Goal: Task Accomplishment & Management: Manage account settings

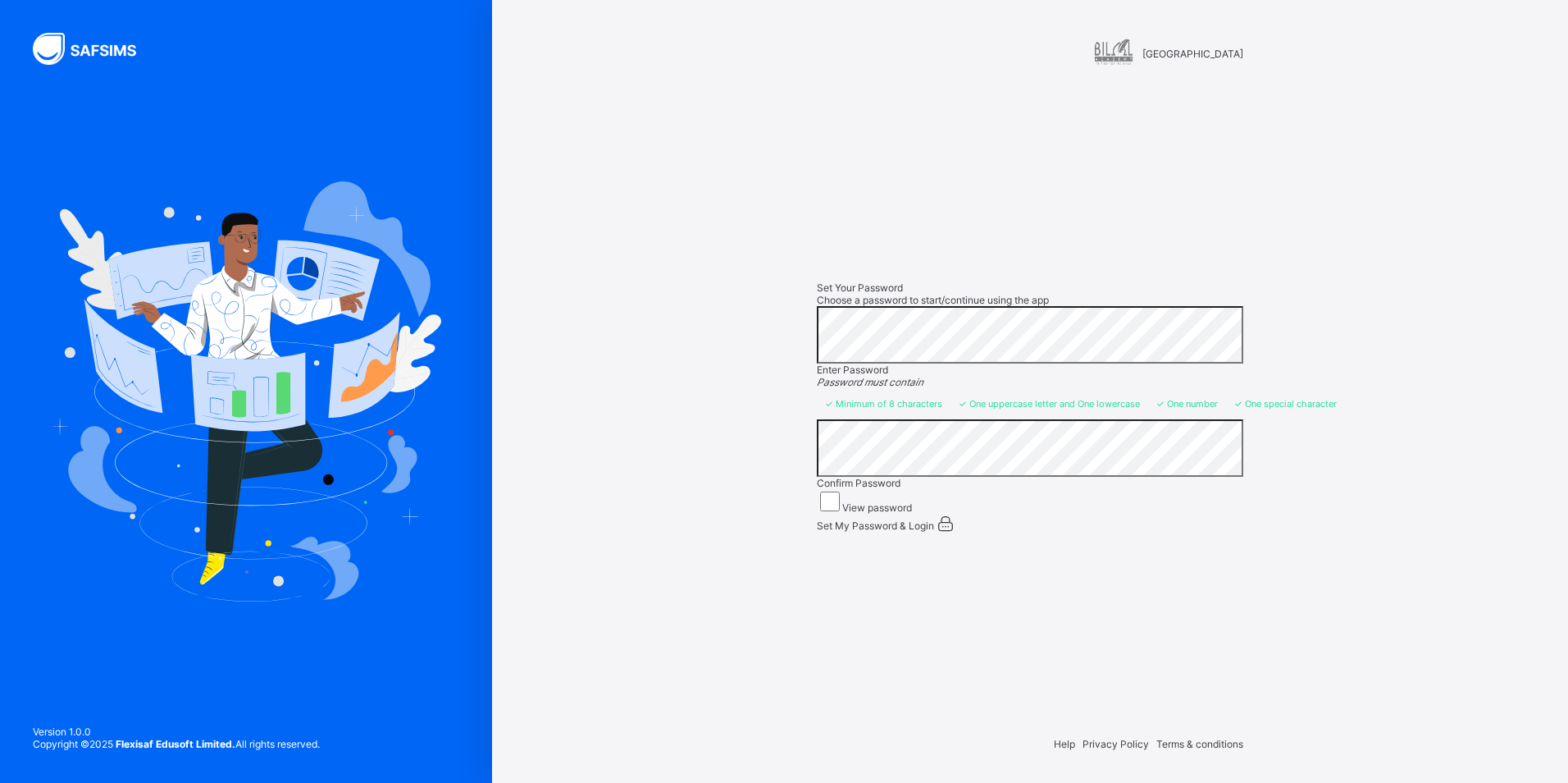
click at [850, 531] on span "Set My Password & Login" at bounding box center [876, 526] width 117 height 13
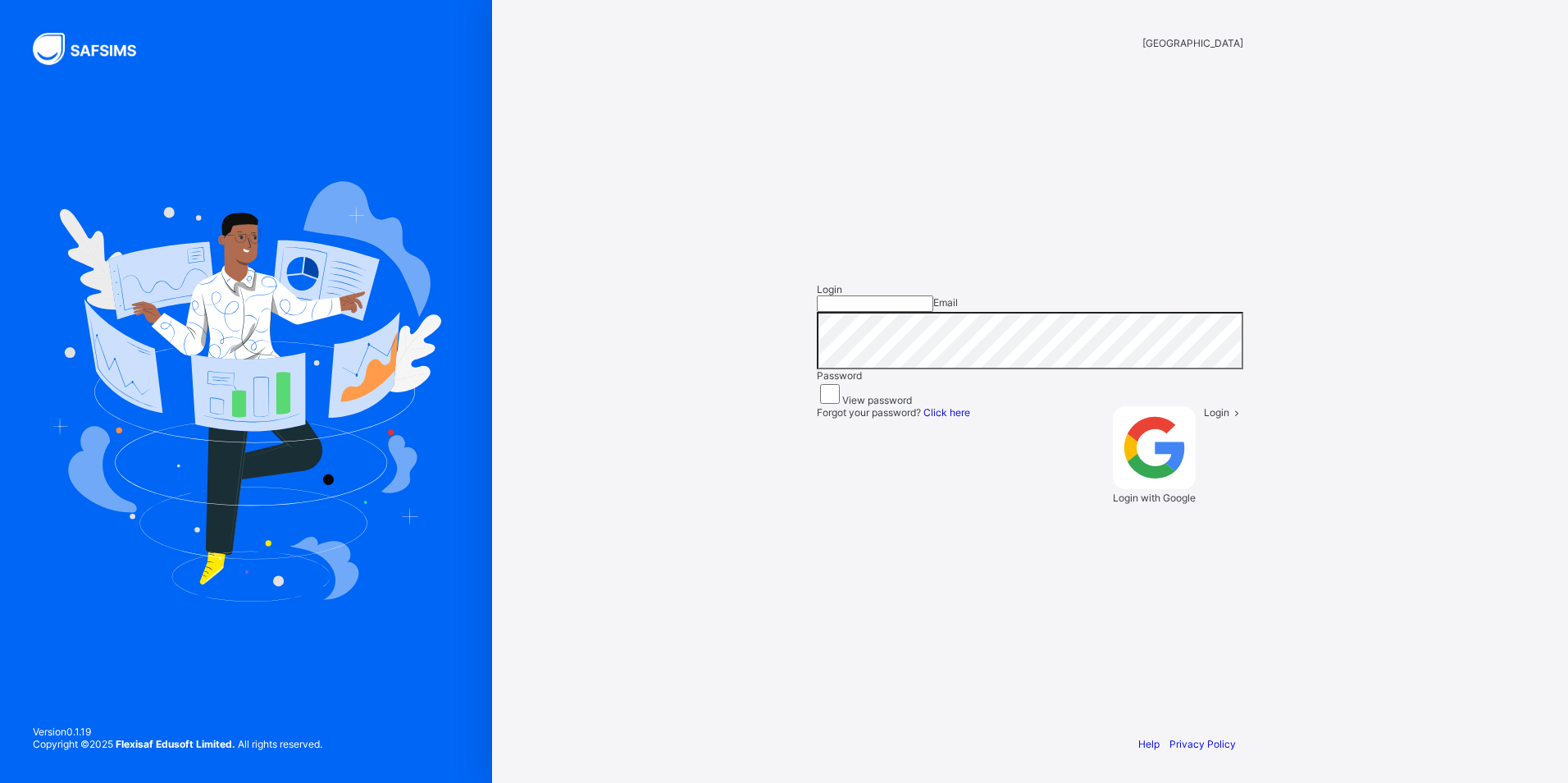
click at [877, 312] on input "email" at bounding box center [875, 303] width 116 height 16
type input "**********"
click at [884, 406] on label "View password" at bounding box center [876, 401] width 69 height 13
click at [1204, 503] on div "Login" at bounding box center [1224, 455] width 40 height 97
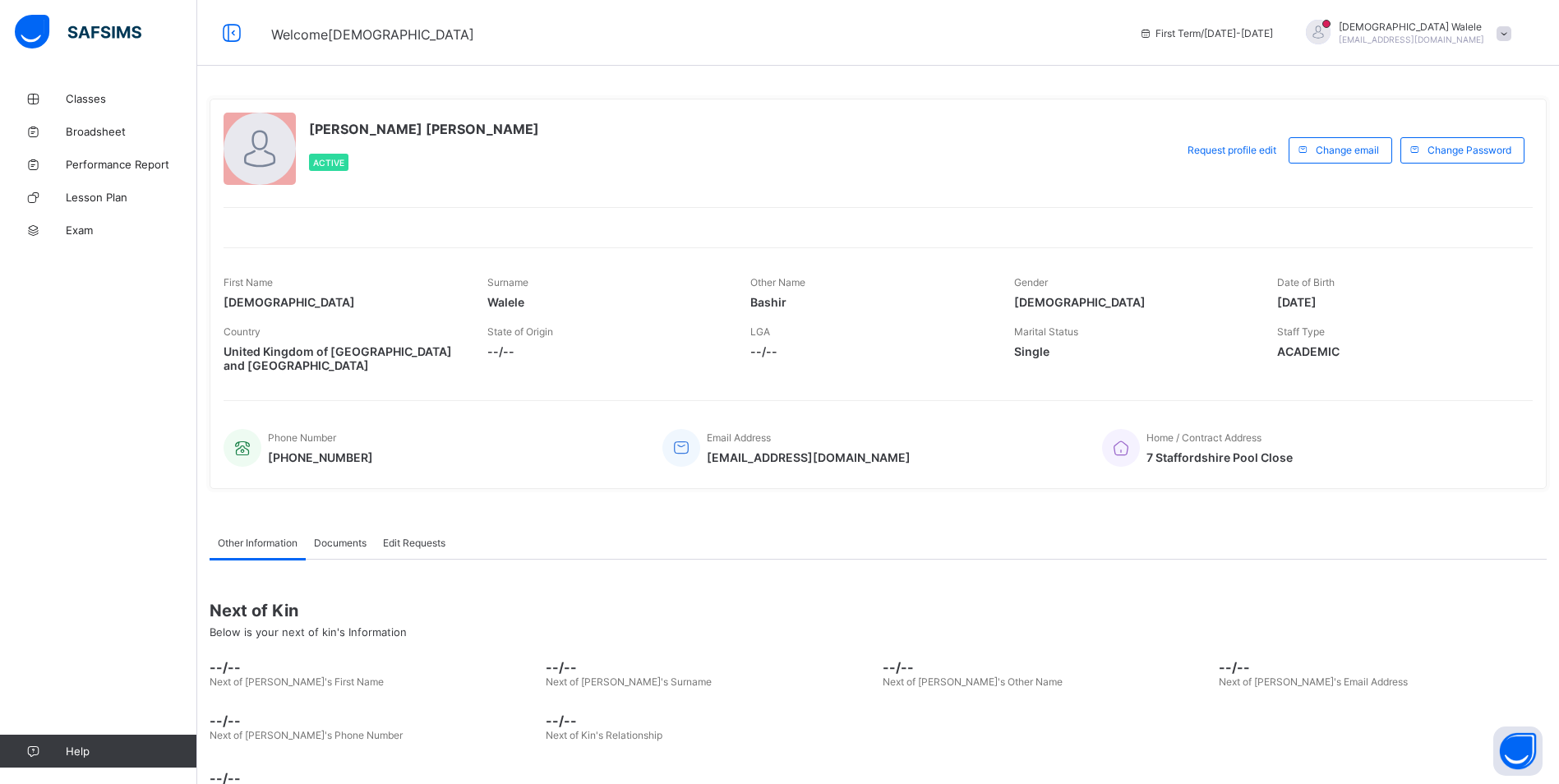
click at [1221, 454] on span "7 Staffordshire Pool Close" at bounding box center [1220, 456] width 146 height 14
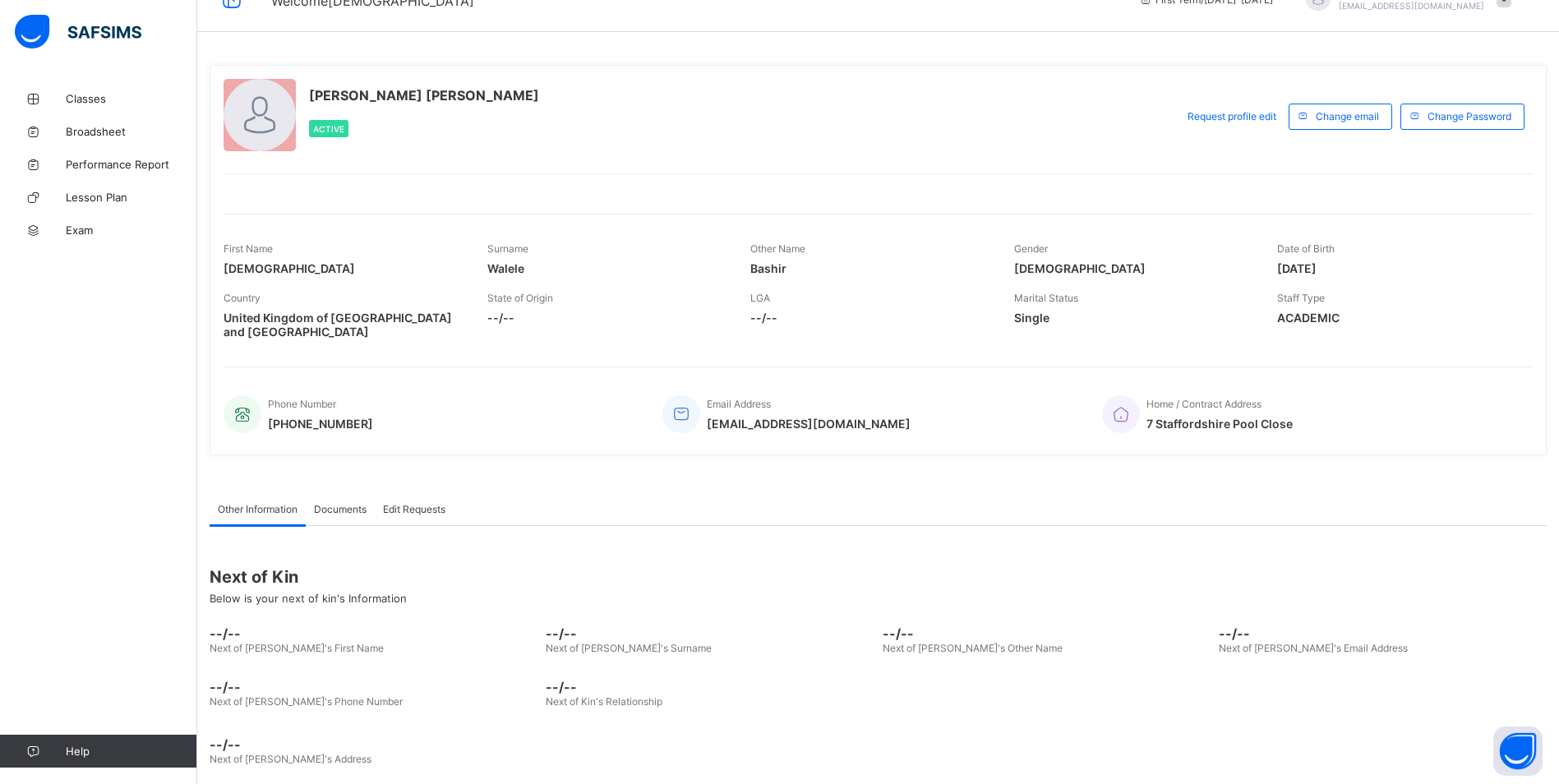
scroll to position [51, 0]
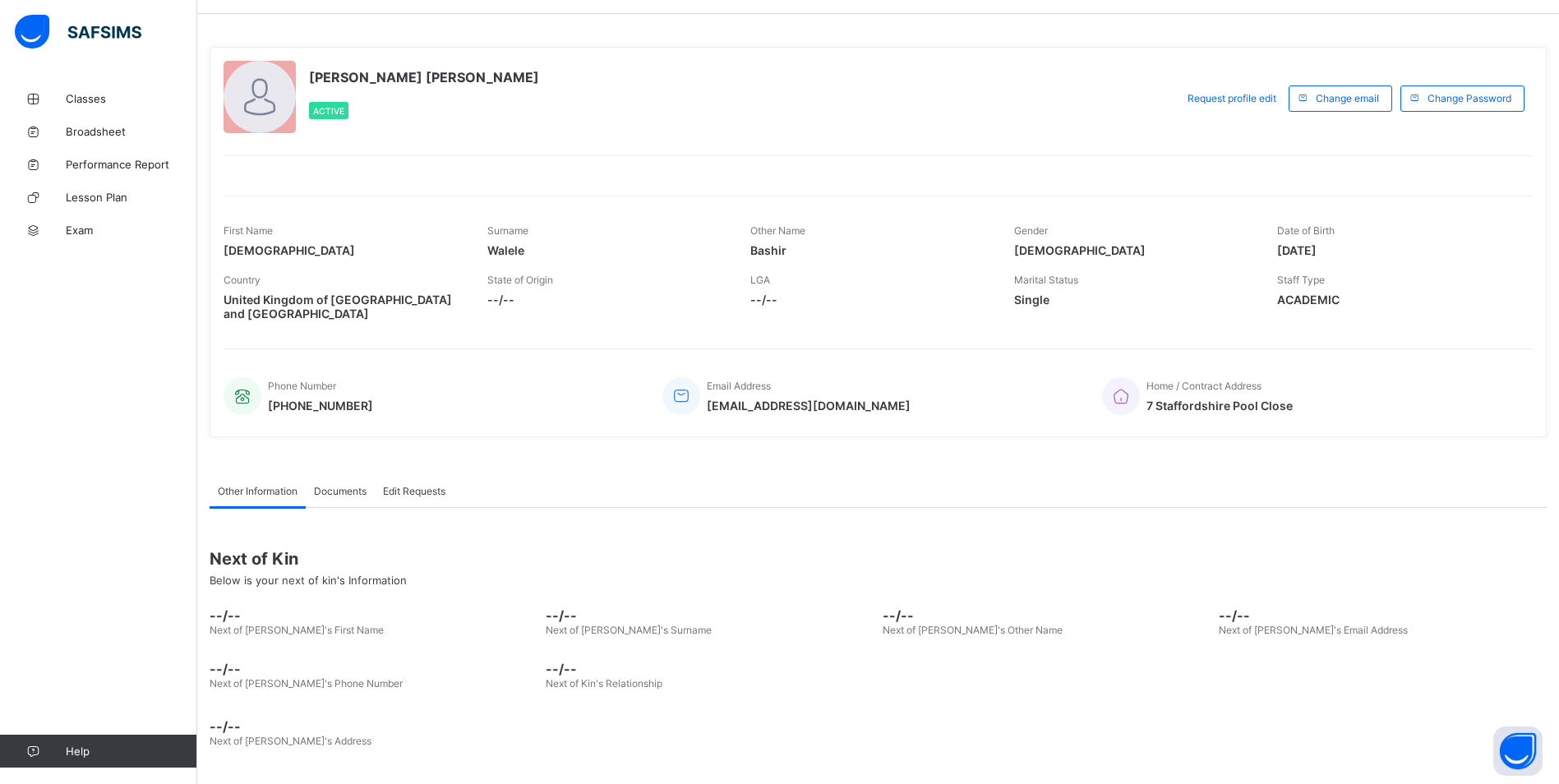
click at [347, 494] on span "Documents" at bounding box center [340, 491] width 52 height 13
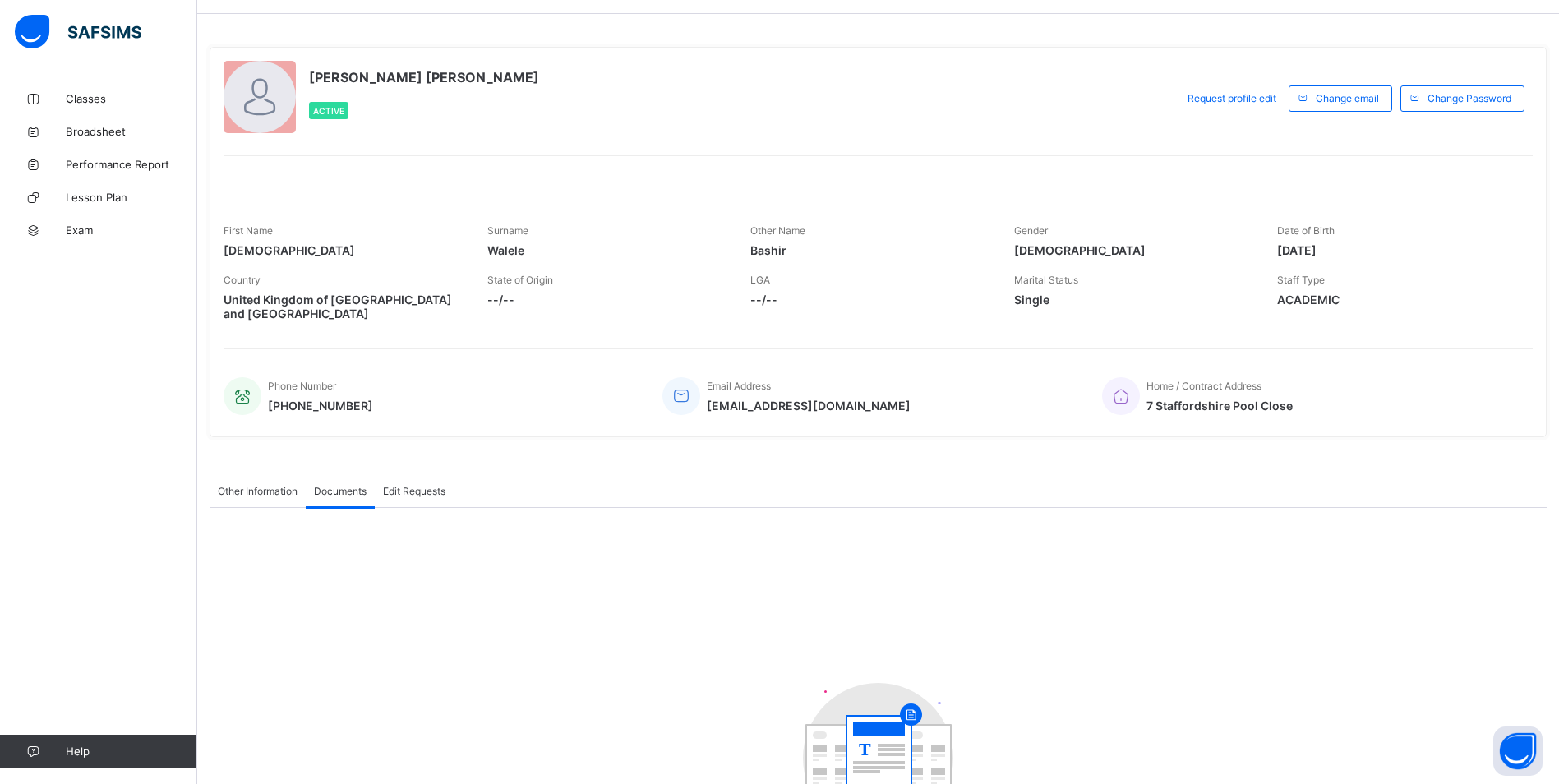
click at [445, 493] on span "Edit Requests" at bounding box center [414, 491] width 62 height 13
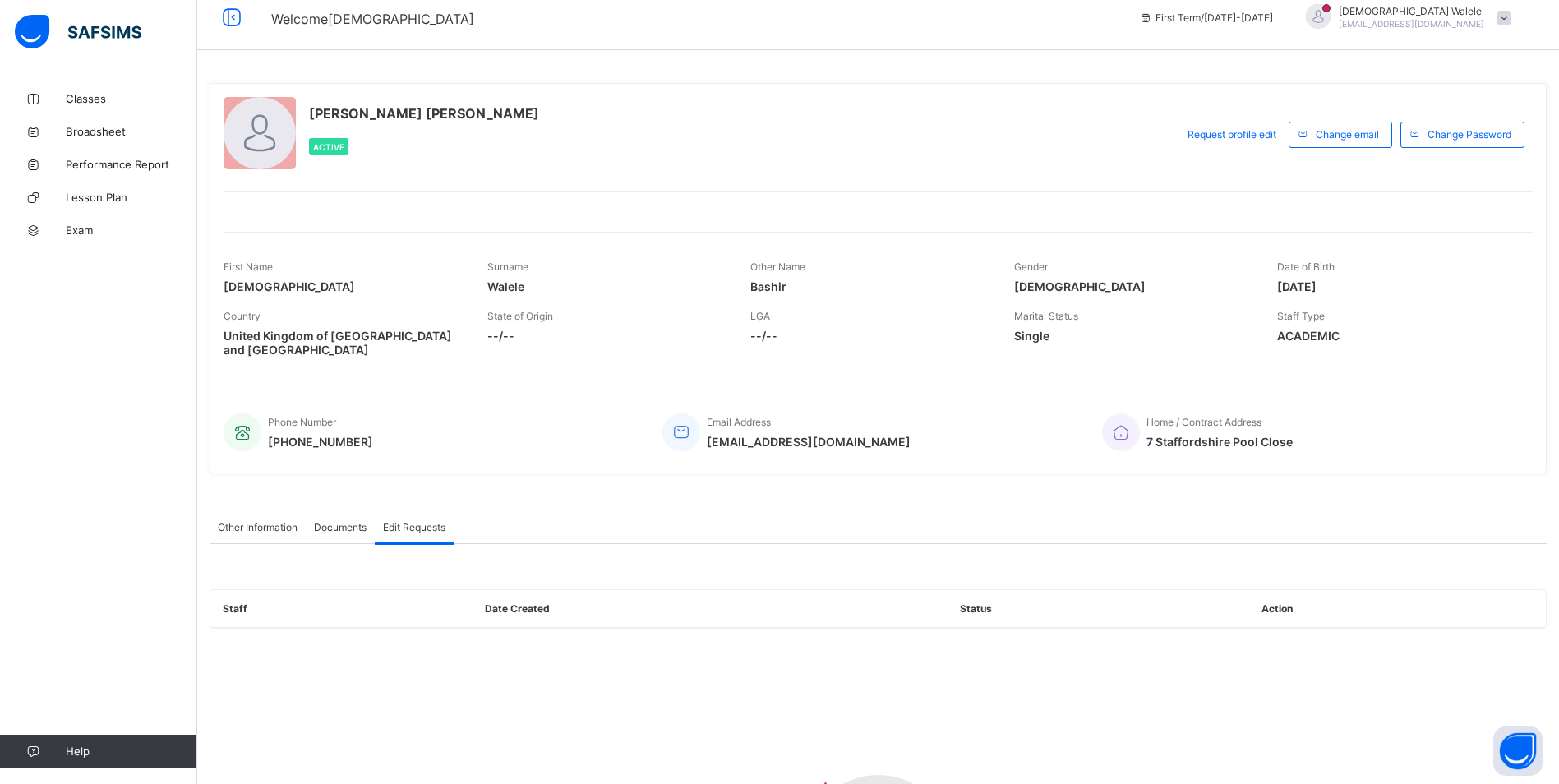
scroll to position [0, 0]
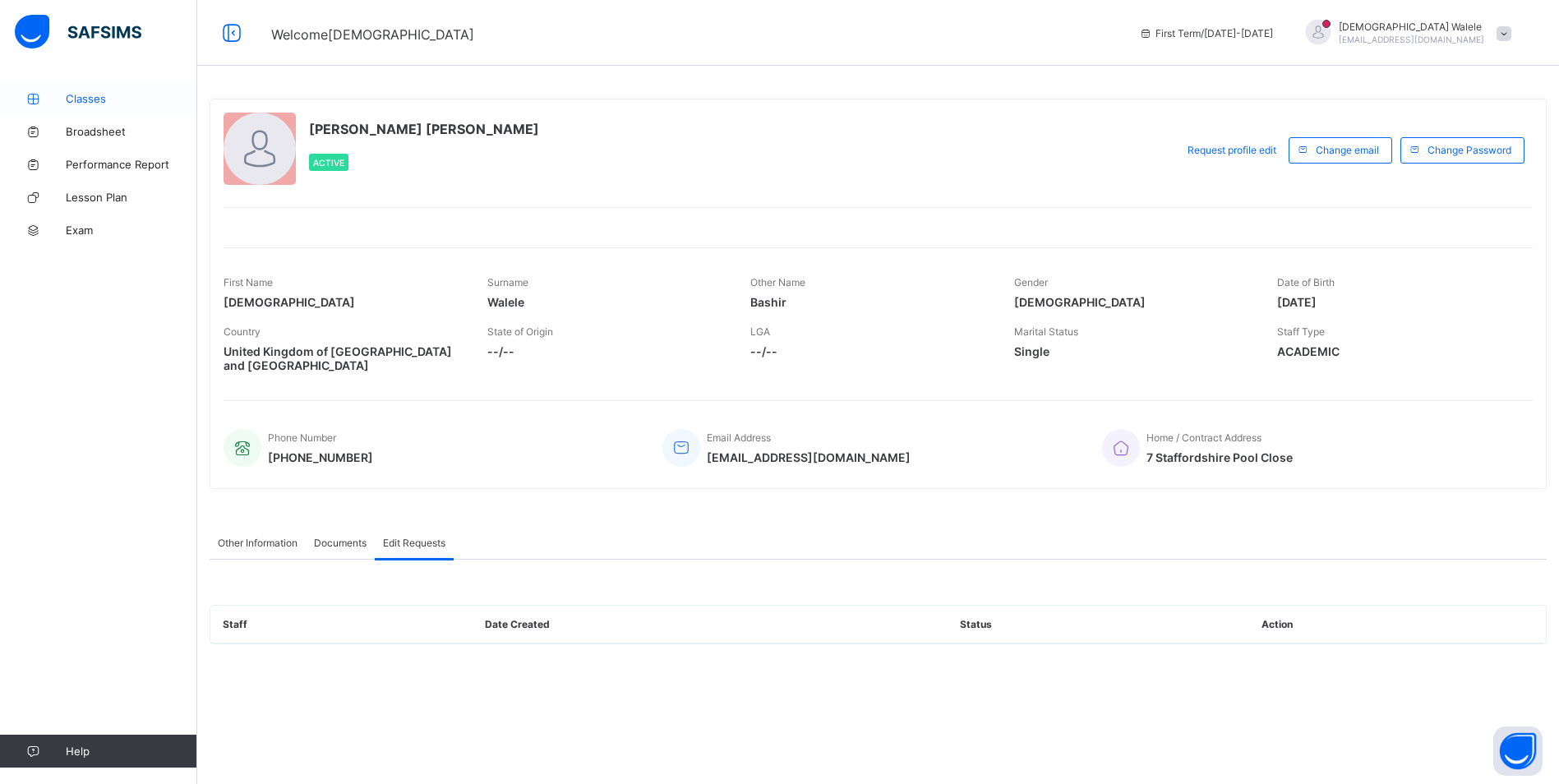
click at [98, 96] on span "Classes" at bounding box center [132, 98] width 132 height 14
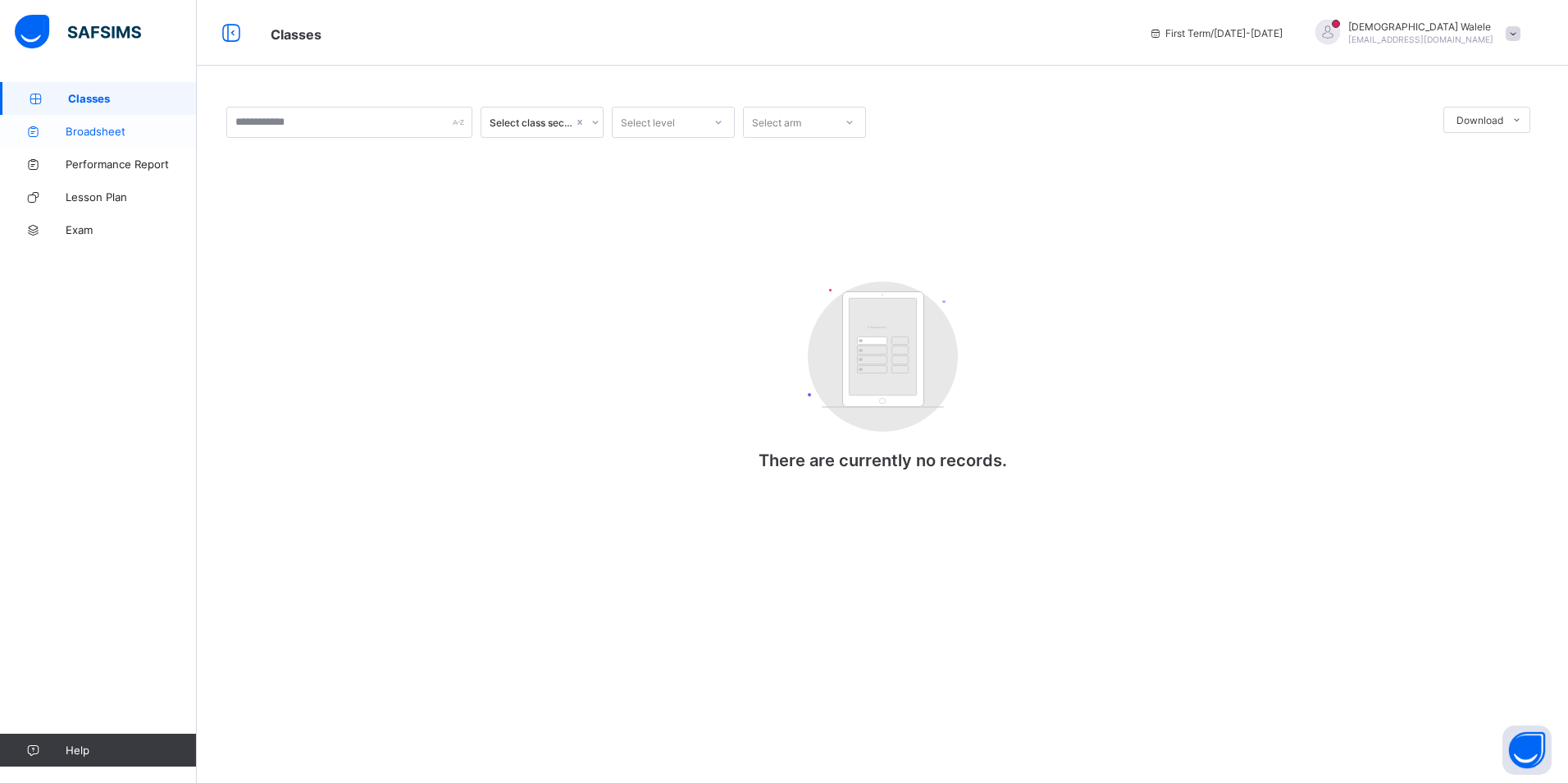
click at [97, 134] on span "Broadsheet" at bounding box center [132, 131] width 132 height 14
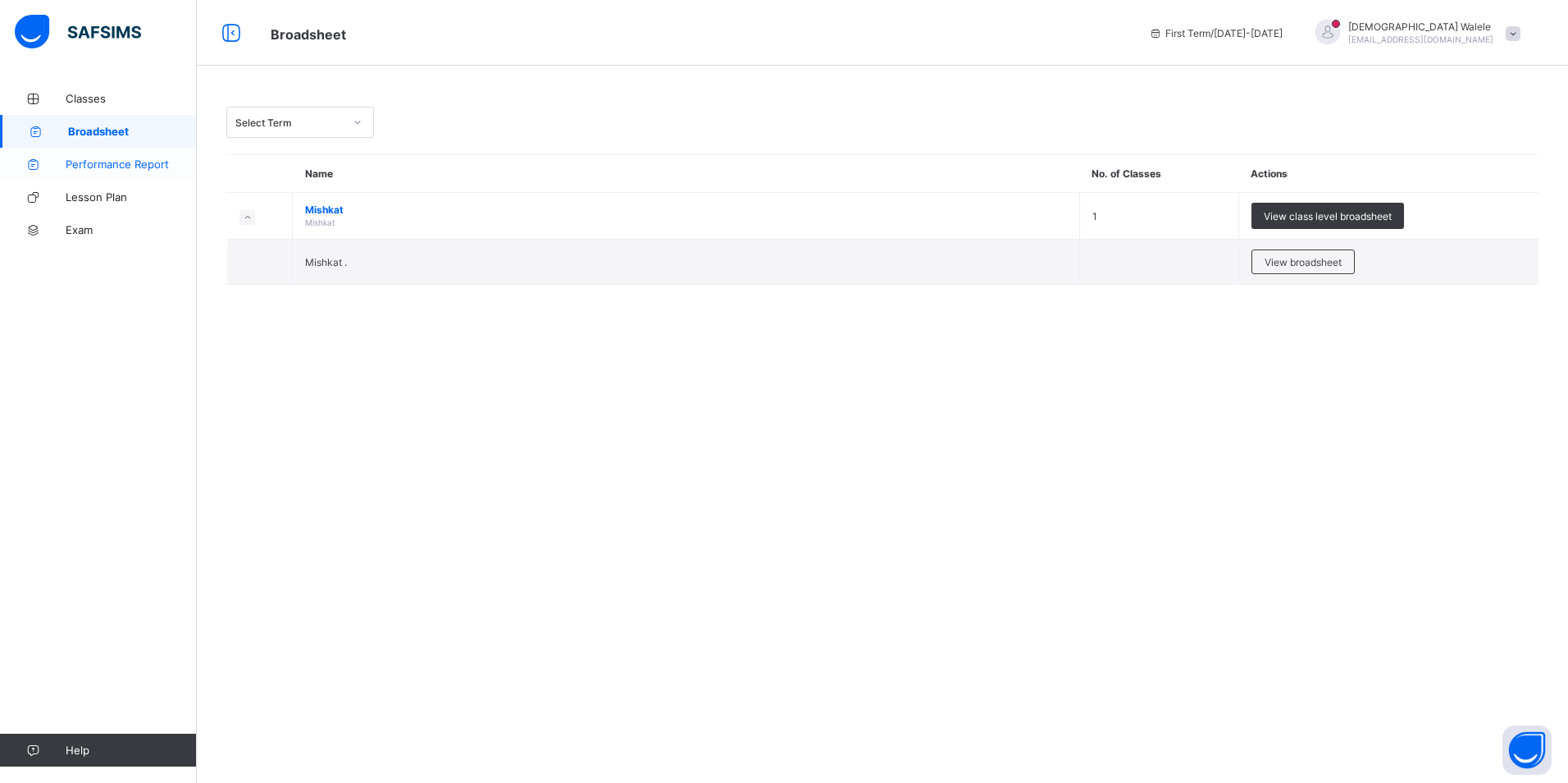
click at [132, 160] on span "Performance Report" at bounding box center [132, 164] width 132 height 14
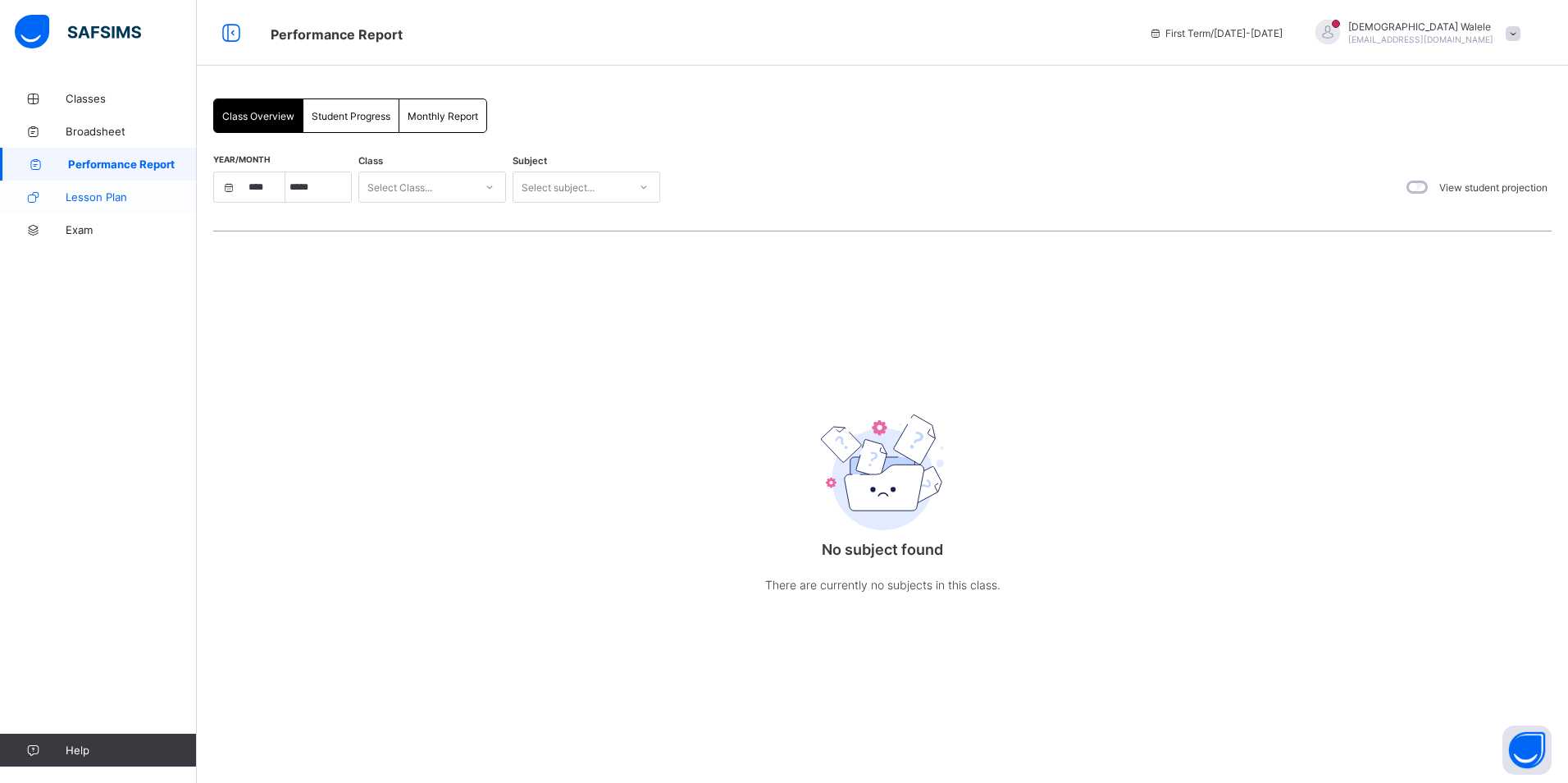
select select "****"
select select "*"
click at [79, 202] on span "Lesson Plan" at bounding box center [132, 197] width 132 height 14
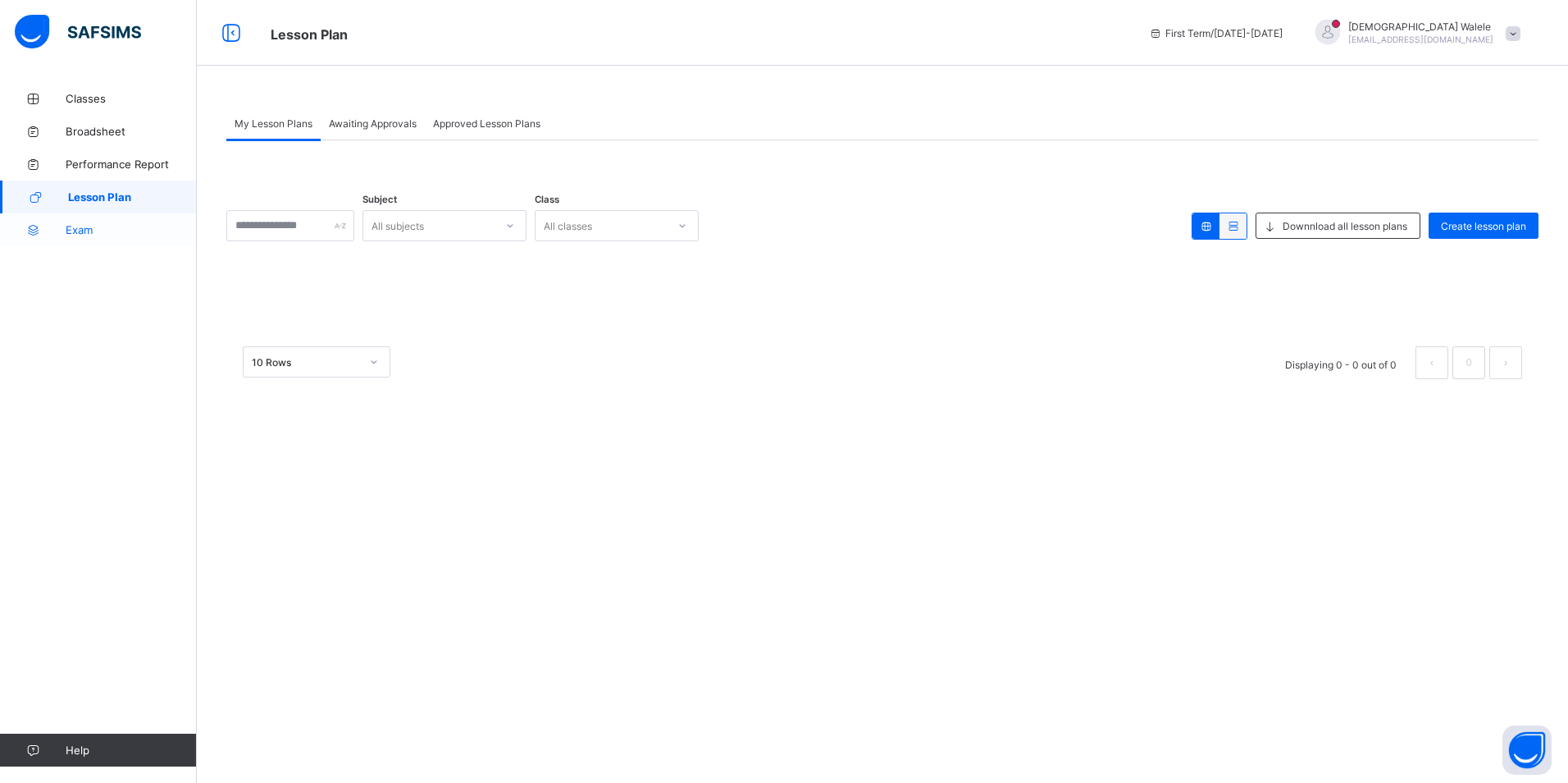
click at [73, 236] on link "Exam" at bounding box center [98, 229] width 197 height 32
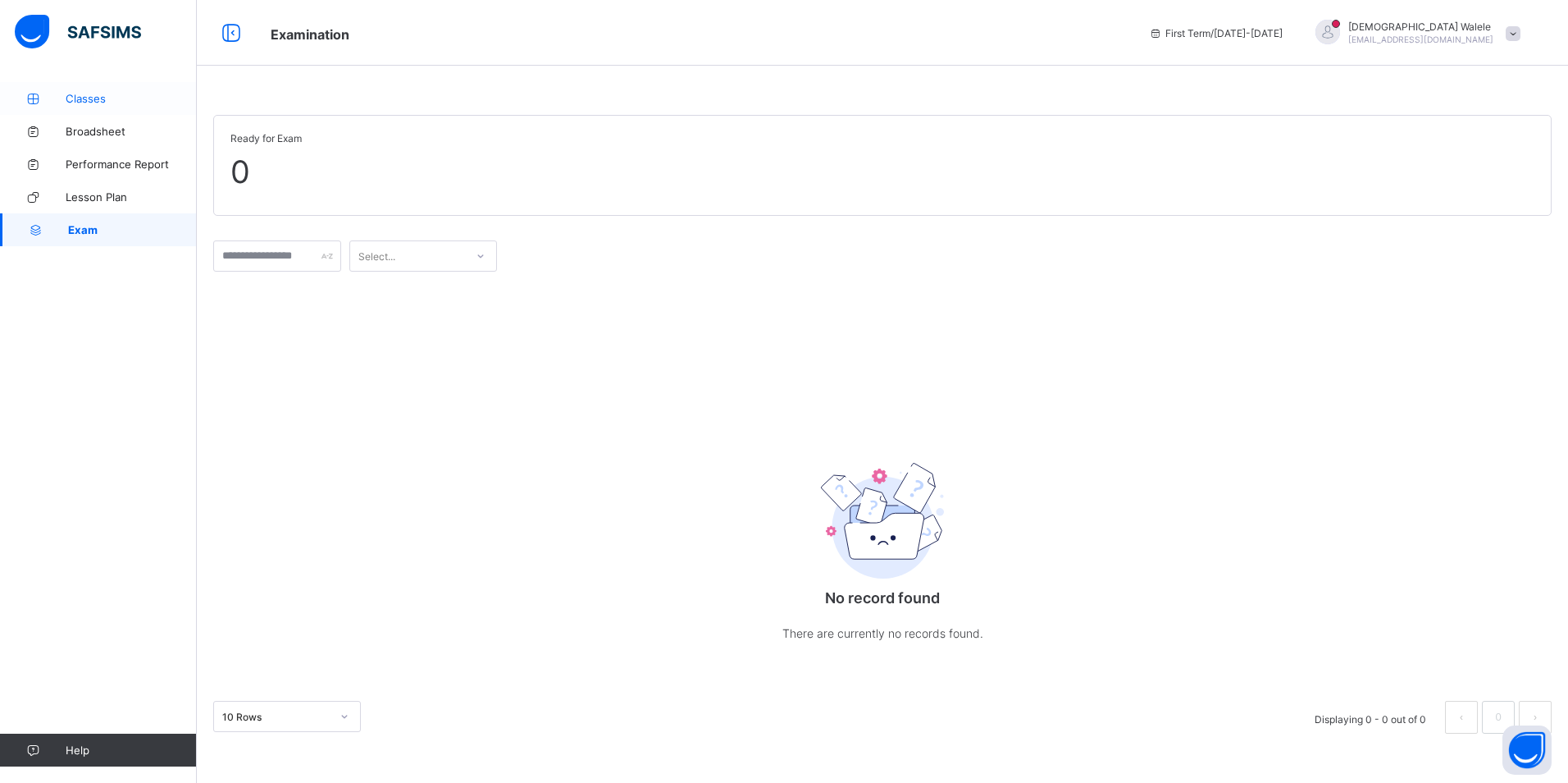
click at [99, 103] on span "Classes" at bounding box center [132, 98] width 132 height 14
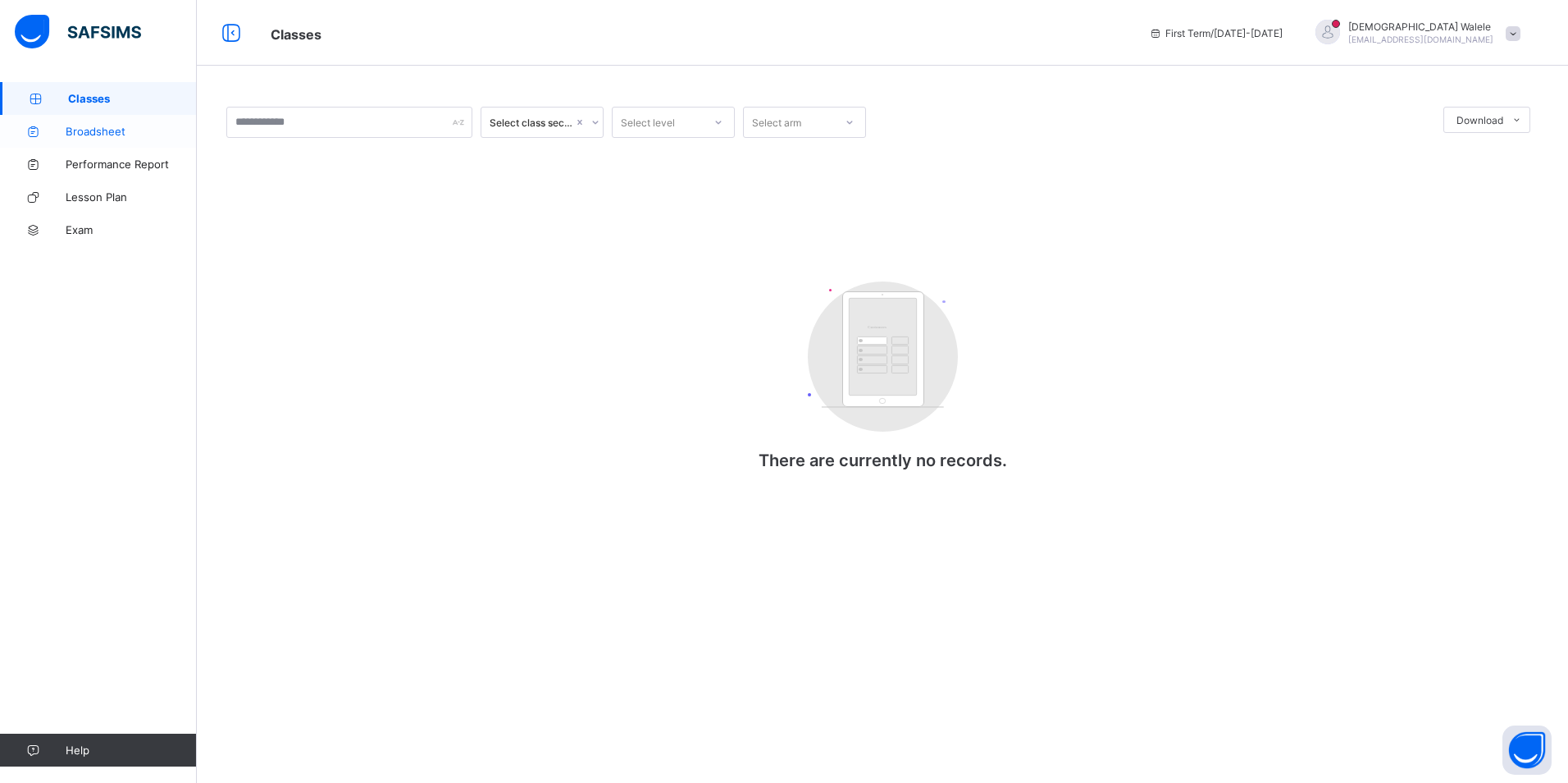
click at [156, 132] on span "Broadsheet" at bounding box center [132, 131] width 132 height 14
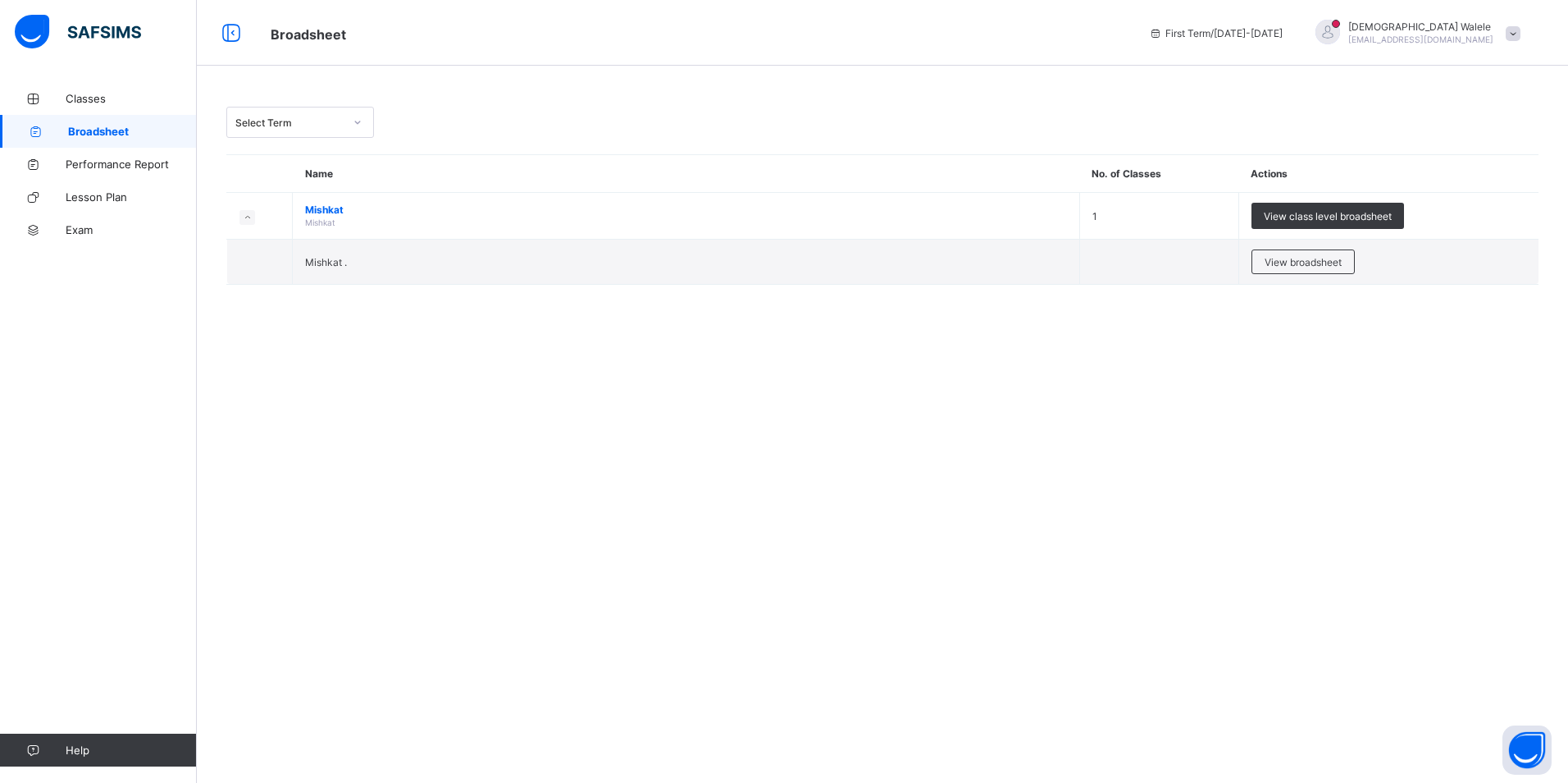
click at [1518, 37] on span at bounding box center [1513, 33] width 14 height 14
click at [1485, 100] on span "Notifications" at bounding box center [1467, 97] width 108 height 19
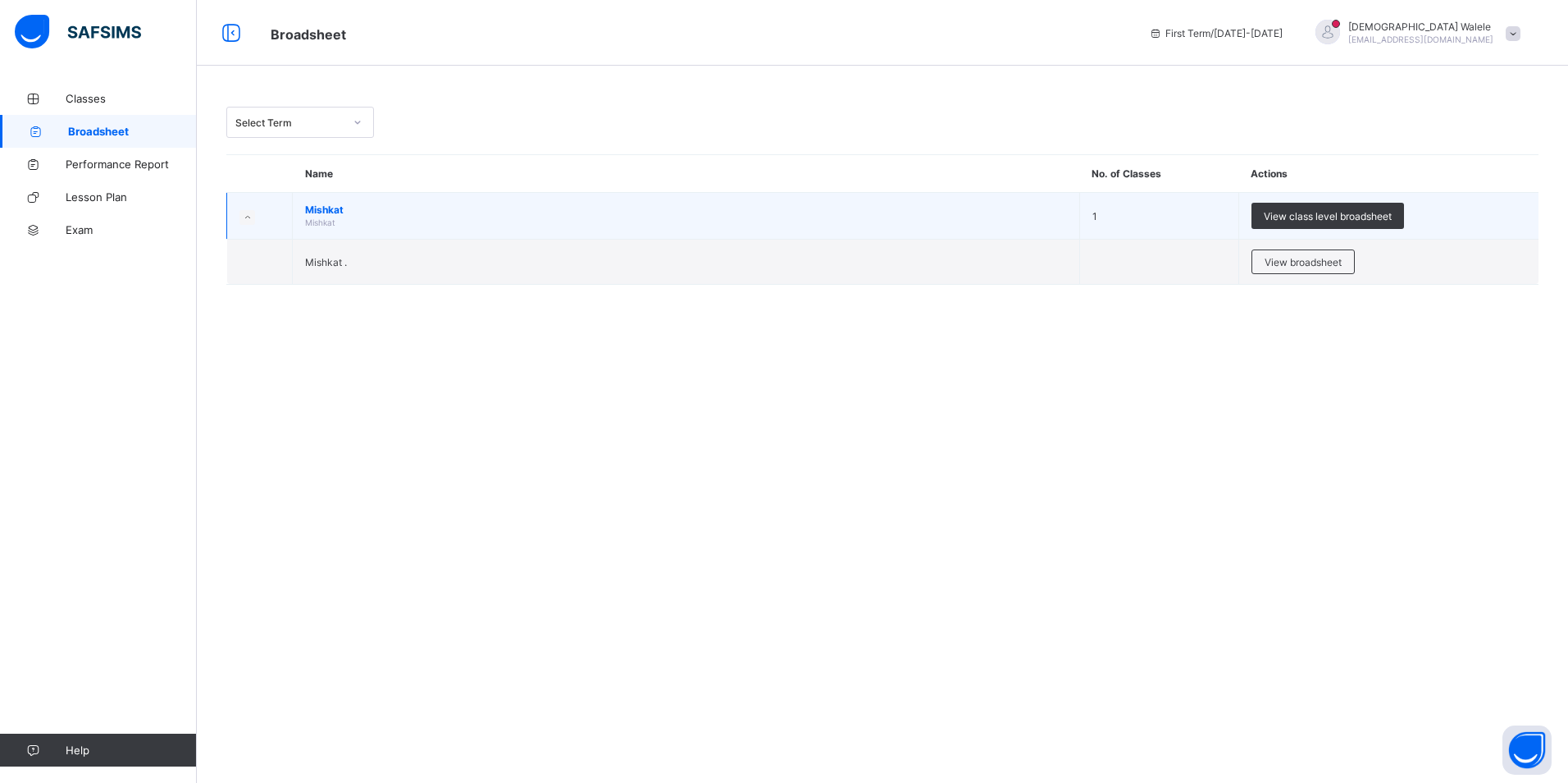
click at [327, 211] on span "Mishkat" at bounding box center [685, 210] width 762 height 13
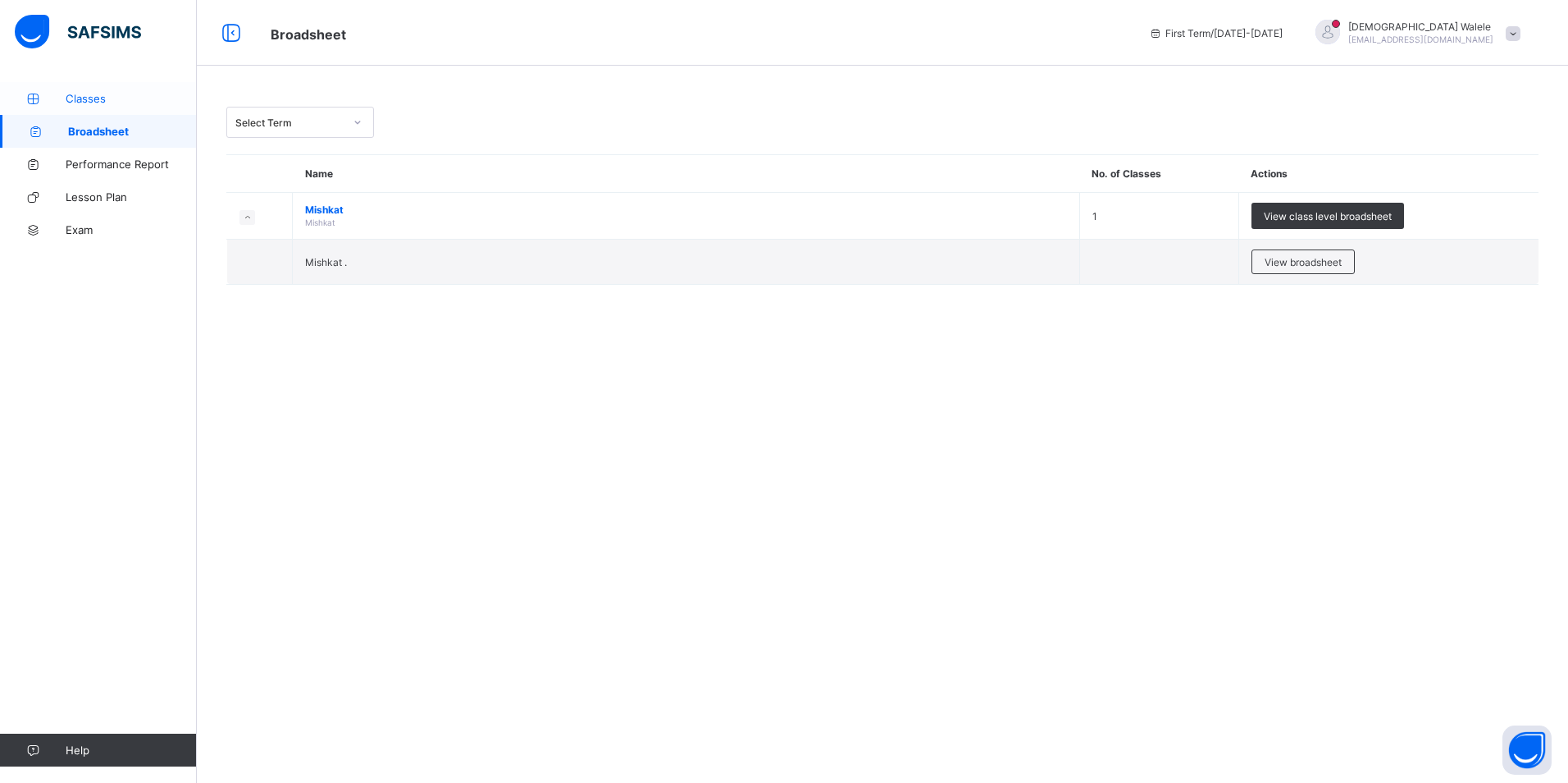
click at [105, 105] on link "Classes" at bounding box center [98, 98] width 197 height 32
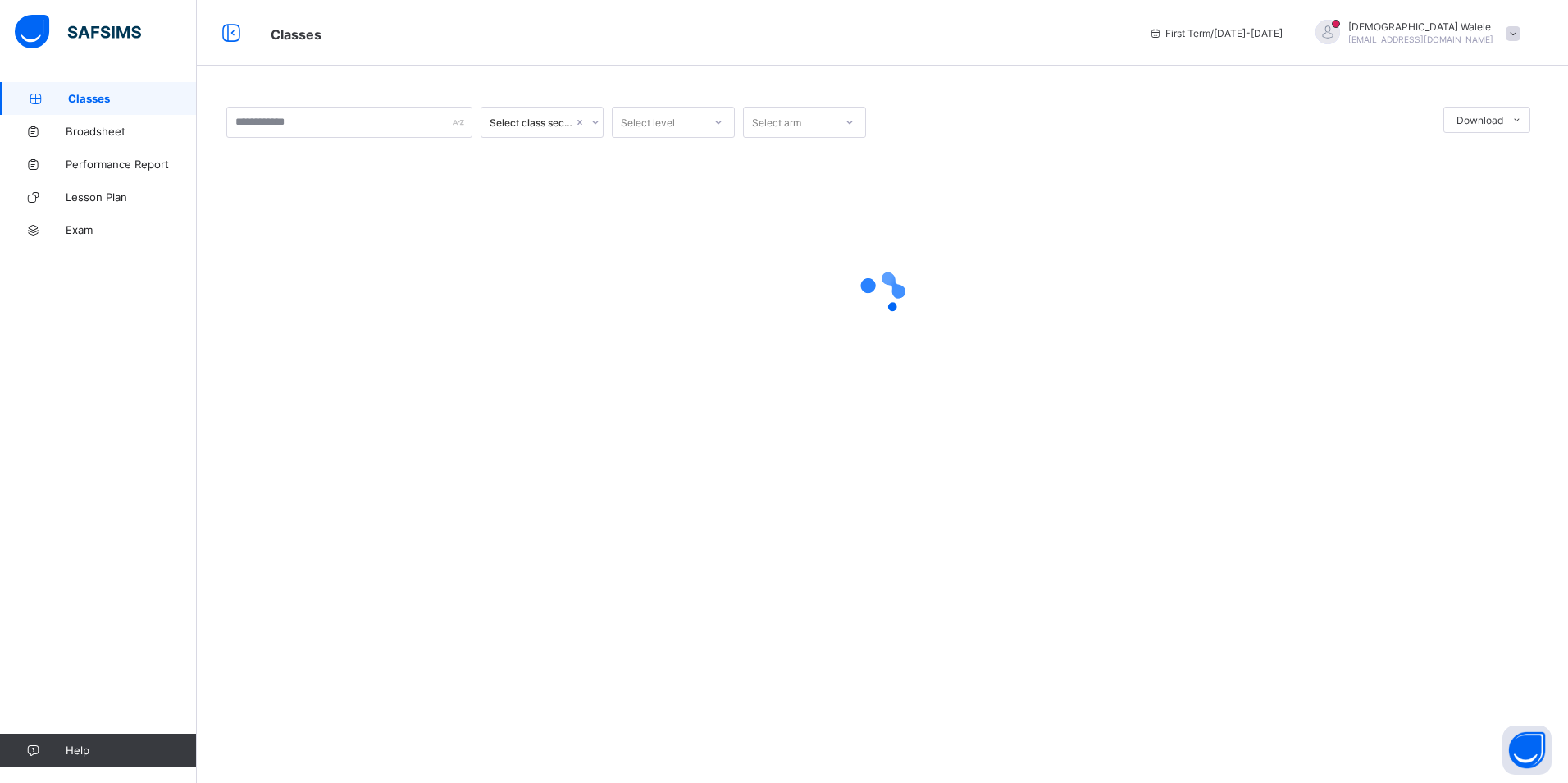
click at [1396, 32] on span "[PERSON_NAME]" at bounding box center [1420, 27] width 145 height 13
click at [1462, 131] on span "Profile" at bounding box center [1467, 130] width 108 height 19
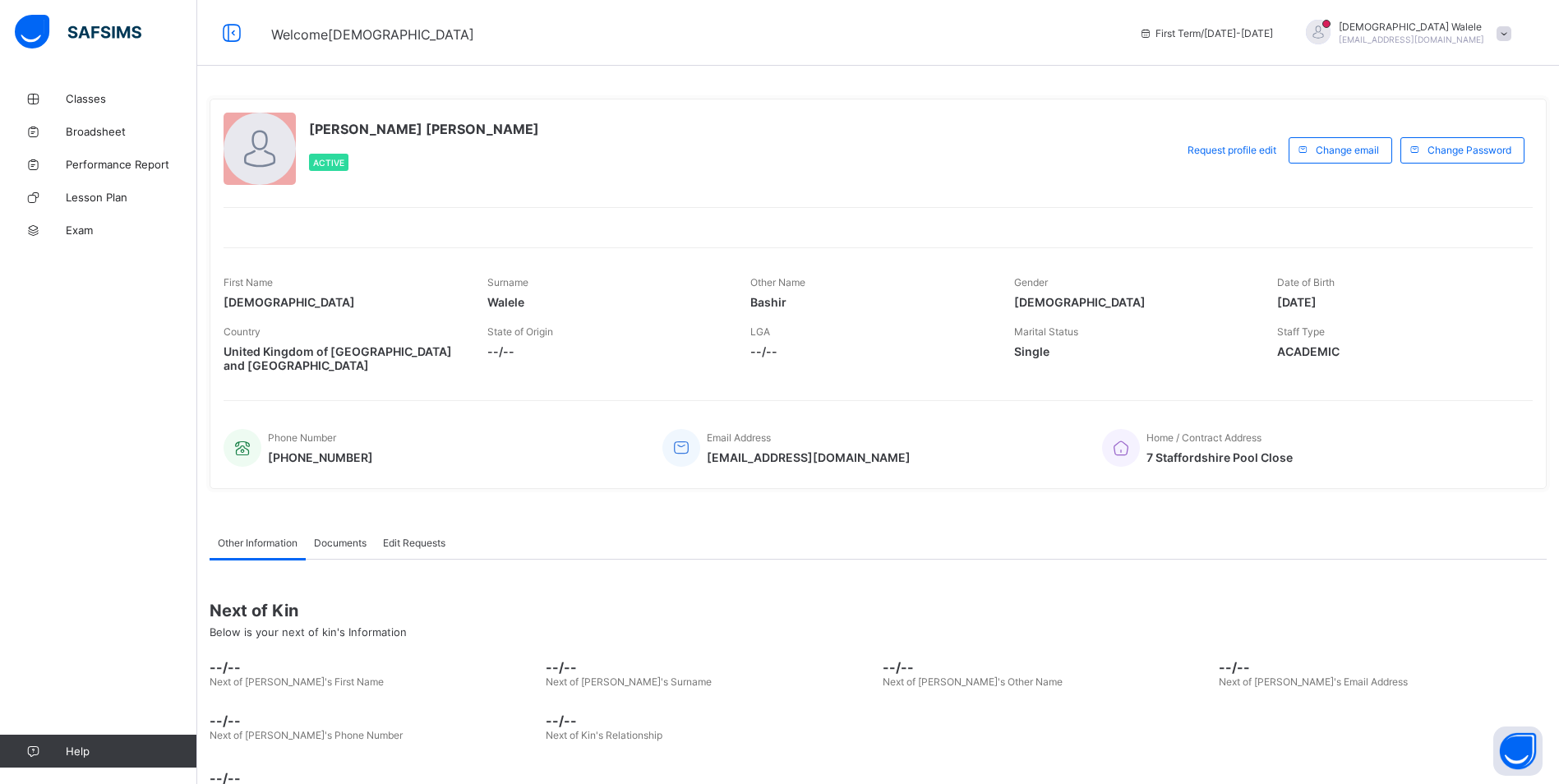
click at [1512, 36] on span at bounding box center [1504, 33] width 14 height 14
click at [977, 21] on div "Welcome [DEMOGRAPHIC_DATA] First Term / [DATE]-[DATE] [PERSON_NAME] [EMAIL_ADDR…" at bounding box center [779, 33] width 1559 height 66
click at [1505, 32] on div "[PERSON_NAME] [EMAIL_ADDRESS][DOMAIN_NAME]" at bounding box center [1404, 33] width 230 height 27
click at [1458, 155] on span "Logout" at bounding box center [1458, 162] width 108 height 19
